Goal: Task Accomplishment & Management: Use online tool/utility

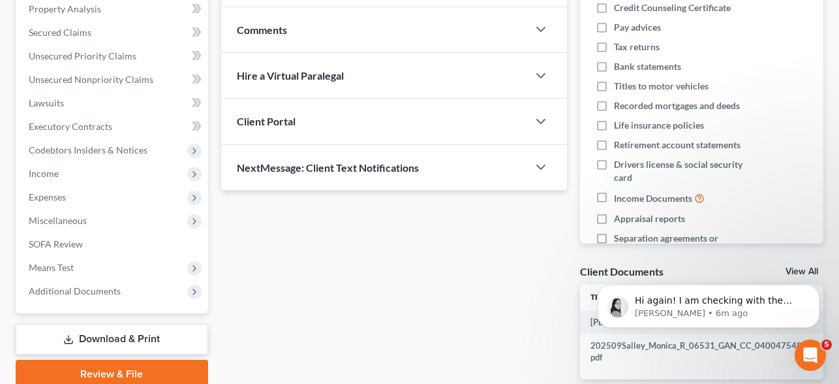
scroll to position [288, 0]
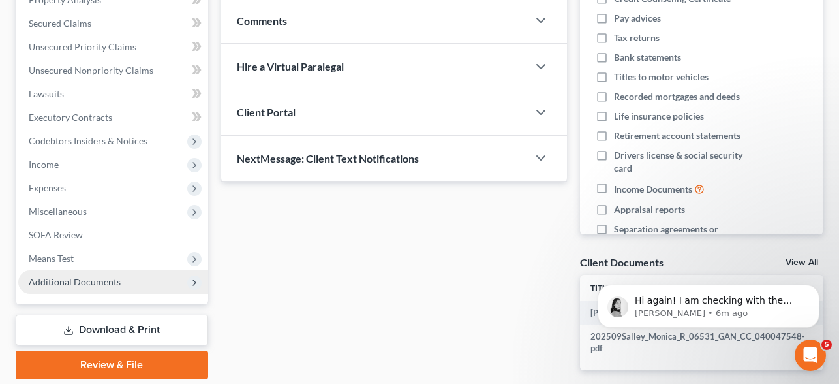
click at [94, 276] on span "Additional Documents" at bounding box center [75, 281] width 92 height 11
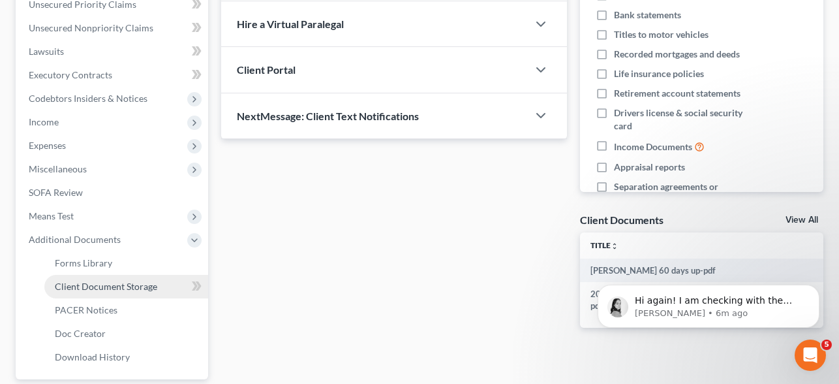
click at [111, 281] on span "Client Document Storage" at bounding box center [106, 286] width 102 height 11
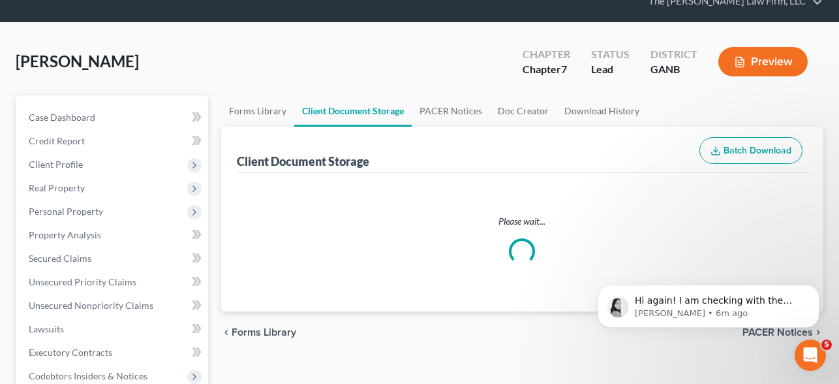
select select "5"
select select "35"
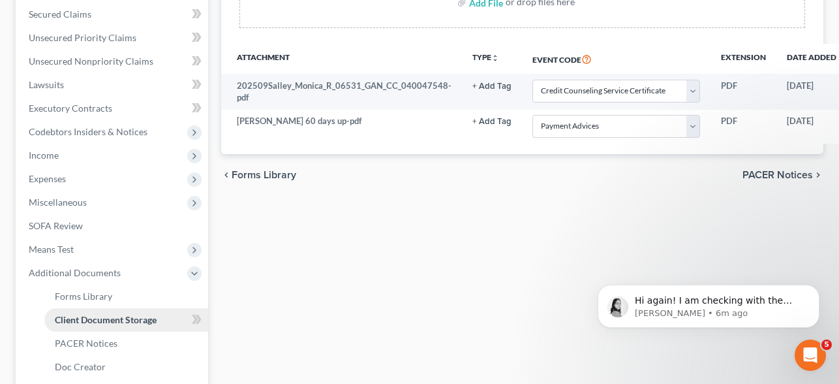
scroll to position [426, 0]
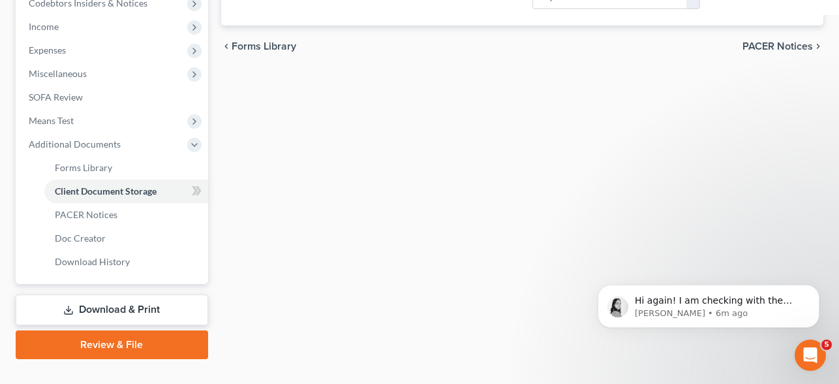
click at [115, 330] on link "Review & File" at bounding box center [112, 344] width 192 height 29
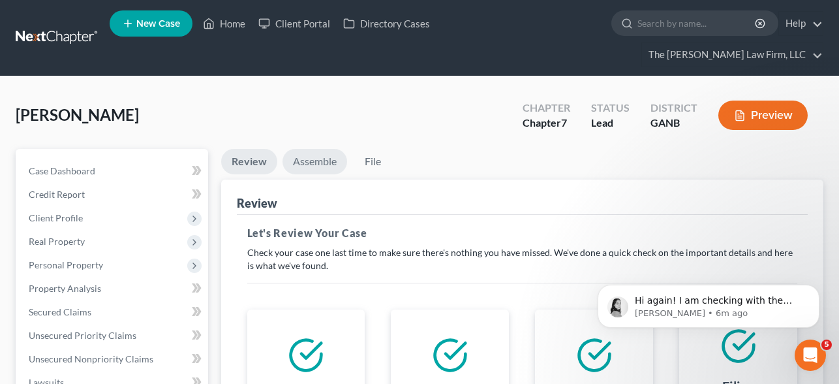
click at [326, 149] on link "Assemble" at bounding box center [315, 161] width 65 height 25
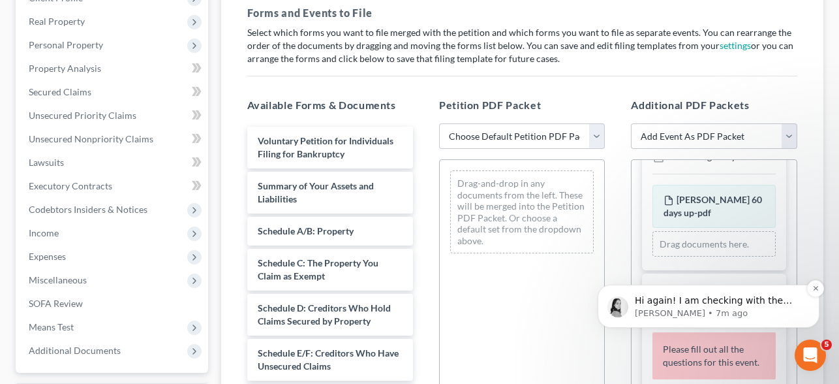
click at [730, 305] on p "Hi again! I am checking with the team about your filing errors and I will repor…" at bounding box center [719, 300] width 168 height 13
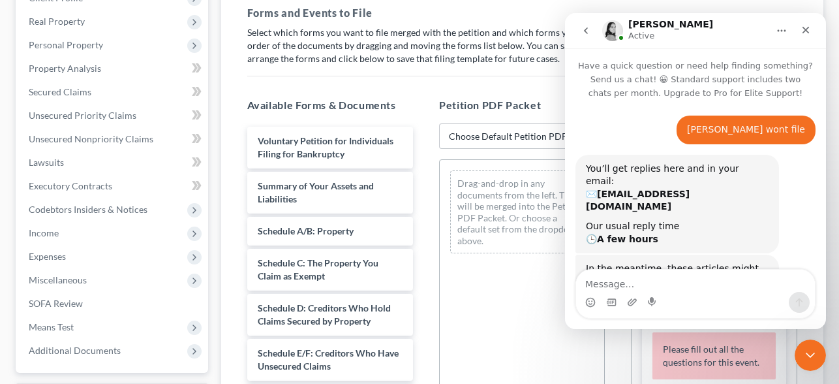
scroll to position [67, 0]
